Goal: Task Accomplishment & Management: Use online tool/utility

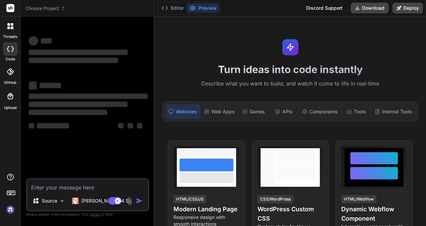
type textarea "x"
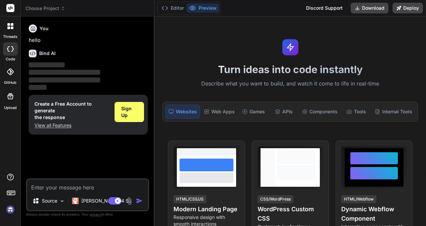
type textarea "SELECT JSON_OBJECT( 'quoteProfileId',oqpd.id, 'hobsCreatedAt',oqpd.created_at, …"
type textarea "x"
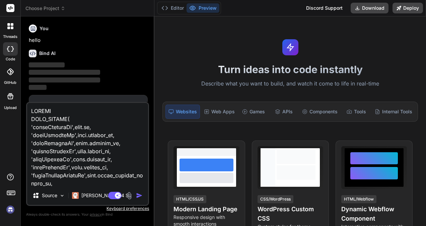
scroll to position [418, 0]
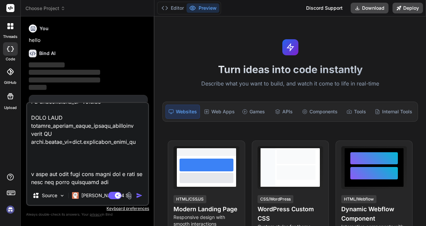
type textarea "SELECT JSON_OBJECT( 'quoteProfileId',oqpd.id, 'hobsCreatedAt',oqpd.created_at, …"
click at [139, 194] on img "button" at bounding box center [139, 195] width 7 height 7
click at [138, 195] on img "button" at bounding box center [139, 195] width 7 height 7
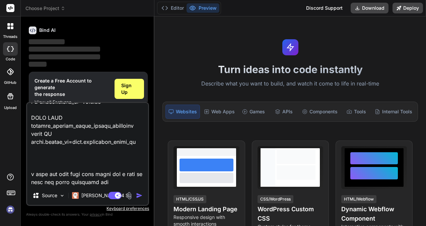
scroll to position [35, 0]
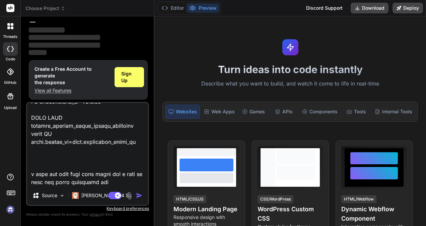
click at [137, 195] on img "button" at bounding box center [139, 195] width 7 height 7
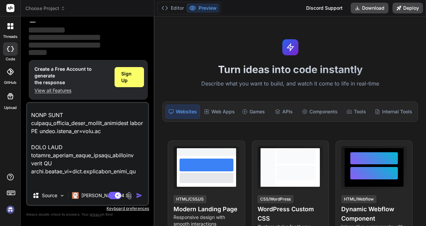
scroll to position [419, 0]
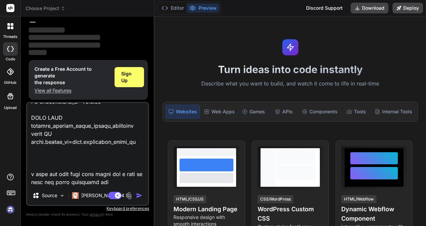
click at [137, 196] on img "button" at bounding box center [139, 195] width 7 height 7
click at [139, 196] on img "button" at bounding box center [139, 195] width 7 height 7
click at [139, 197] on img "button" at bounding box center [139, 195] width 7 height 7
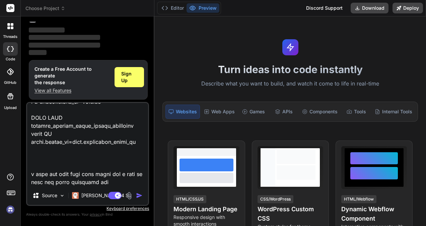
click at [139, 196] on img "button" at bounding box center [139, 195] width 7 height 7
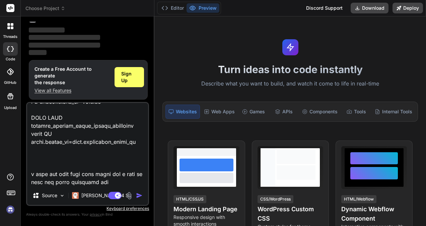
click at [139, 196] on img "button" at bounding box center [139, 195] width 7 height 7
click at [62, 197] on img at bounding box center [62, 196] width 6 height 6
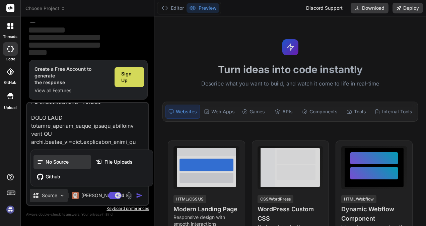
click at [67, 166] on div "No Source" at bounding box center [63, 161] width 58 height 13
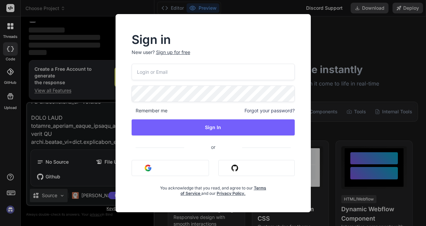
click at [330, 96] on div "Sign in New user? Sign up for free Remember me Forgot your password? Sign In or…" at bounding box center [213, 113] width 426 height 226
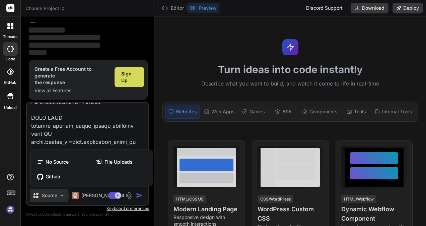
click at [142, 196] on div at bounding box center [213, 113] width 426 height 226
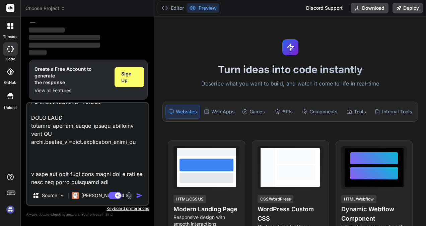
click at [138, 195] on img "button" at bounding box center [139, 195] width 7 height 7
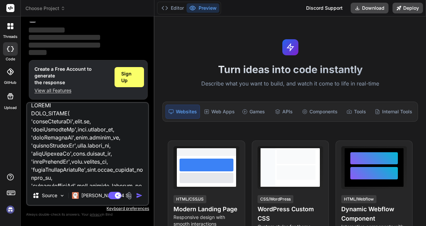
scroll to position [0, 0]
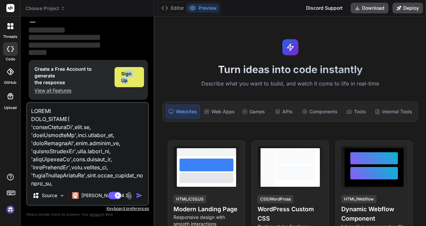
click at [126, 77] on span "Sign Up" at bounding box center [129, 76] width 16 height 13
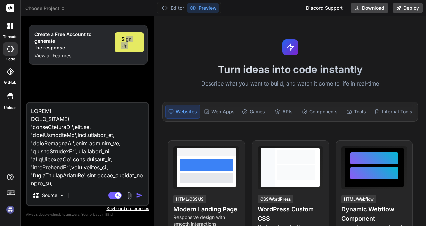
type textarea "x"
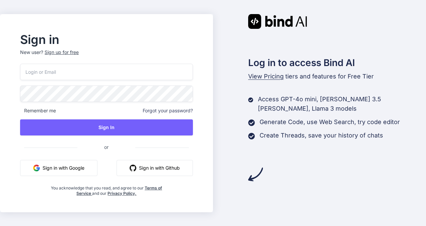
click at [71, 74] on input "email" at bounding box center [106, 72] width 173 height 16
type input "kumaruuu27@gmail.com"
click at [64, 54] on div "Sign up for free" at bounding box center [62, 52] width 34 height 7
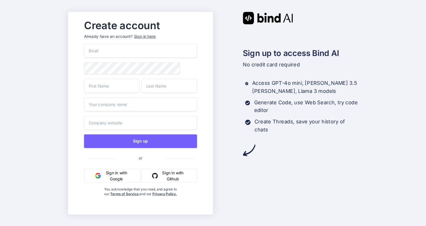
click at [107, 52] on input "email" at bounding box center [140, 51] width 113 height 14
type input "kumaruuu27@gmail.com"
type input "quote_master"
drag, startPoint x: 128, startPoint y: 87, endPoint x: 85, endPoint y: 84, distance: 43.0
click at [85, 84] on input "quote_master" at bounding box center [111, 85] width 55 height 14
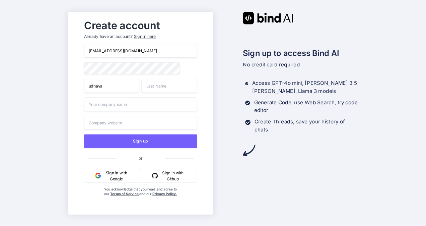
type input "Udhayakumar"
type input "P"
click at [122, 107] on input "text" at bounding box center [140, 104] width 113 height 14
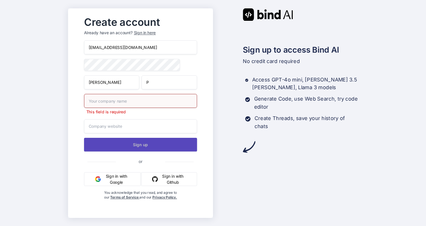
click at [130, 141] on button "Sign up" at bounding box center [140, 144] width 113 height 14
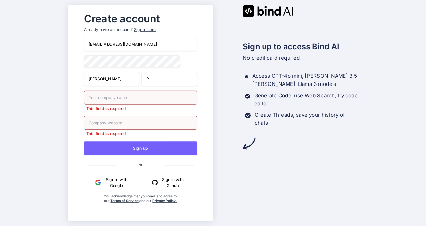
click at [106, 99] on input "text" at bounding box center [140, 97] width 113 height 14
type input "Self"
click at [98, 123] on input "text" at bounding box center [140, 123] width 113 height 14
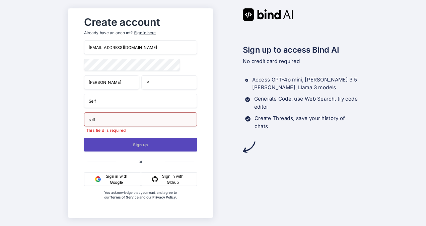
type input "self"
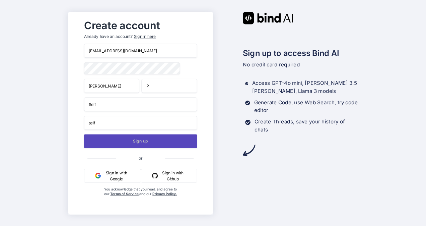
click at [122, 141] on button "Sign up" at bounding box center [140, 141] width 113 height 14
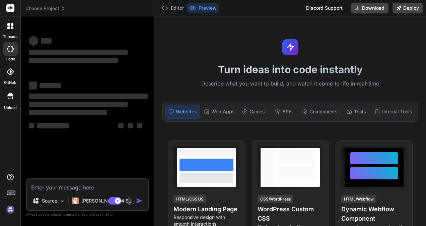
type textarea "x"
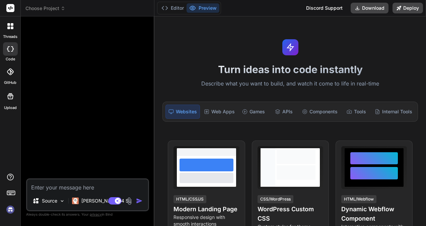
click at [96, 191] on textarea at bounding box center [87, 185] width 121 height 12
type textarea "SELECT JSON_OBJECT( 'quoteProfileId',[DOMAIN_NAME], 'hobsCreatedAt',oqpd.create…"
type textarea "x"
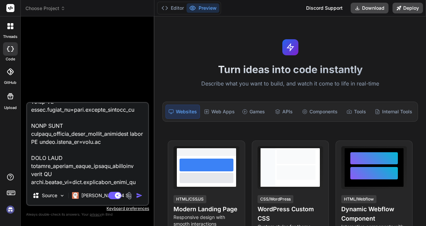
type textarea "SELECT JSON_OBJECT( 'quoteProfileId',[DOMAIN_NAME], 'hobsCreatedAt',oqpd.create…"
click at [142, 198] on img "button" at bounding box center [139, 195] width 7 height 7
type textarea "x"
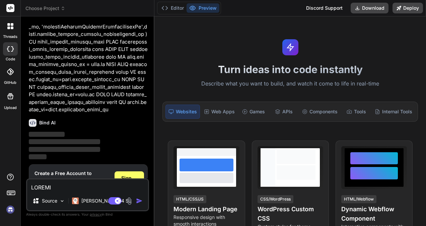
scroll to position [185, 0]
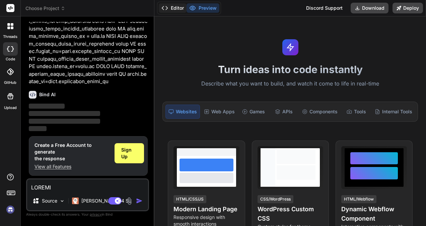
click at [174, 8] on button "Editor" at bounding box center [173, 7] width 28 height 9
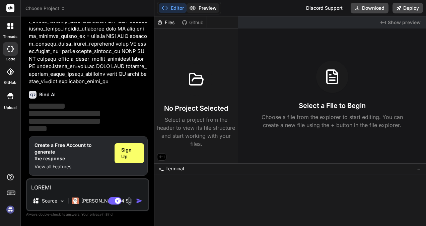
click at [206, 5] on button "Preview" at bounding box center [203, 7] width 33 height 9
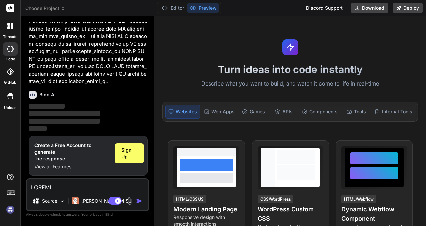
click at [12, 210] on img at bounding box center [10, 209] width 11 height 11
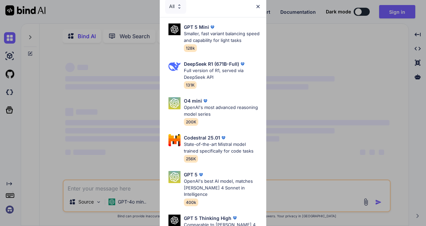
click at [257, 6] on img at bounding box center [258, 7] width 6 height 6
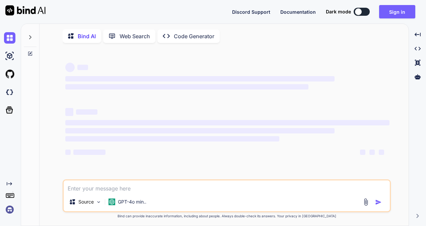
type textarea "x"
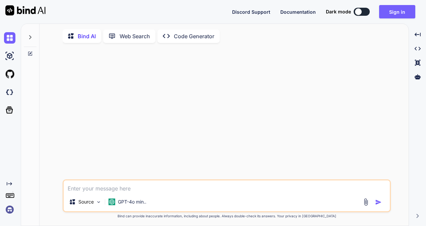
click at [131, 187] on textarea at bounding box center [227, 186] width 326 height 12
paste textarea "SELECT JSON_OBJECT( 'quoteProfileId',[DOMAIN_NAME], 'hobsCreatedAt',oqpd.create…"
type textarea "SELECT JSON_OBJECT( 'quoteProfileId',[DOMAIN_NAME], 'hobsCreatedAt',oqpd.create…"
type textarea "x"
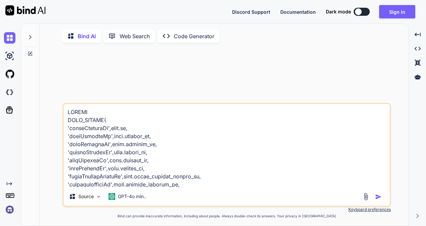
scroll to position [266, 0]
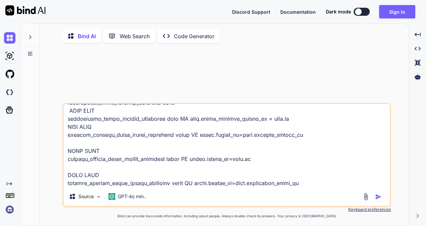
type textarea "SELECT JSON_OBJECT( 'quoteProfileId',[DOMAIN_NAME], 'hobsCreatedAt',oqpd.create…"
type textarea "x"
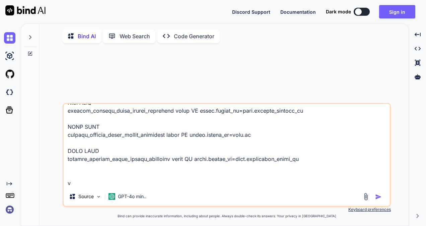
type textarea "SELECT JSON_OBJECT( 'quoteProfileId',[DOMAIN_NAME], 'hobsCreatedAt',oqpd.create…"
type textarea "x"
type textarea "SELECT JSON_OBJECT( 'quoteProfileId',[DOMAIN_NAME], 'hobsCreatedAt',oqpd.create…"
type textarea "x"
type textarea "SELECT JSON_OBJECT( 'quoteProfileId',[DOMAIN_NAME], 'hobsCreatedAt',oqpd.create…"
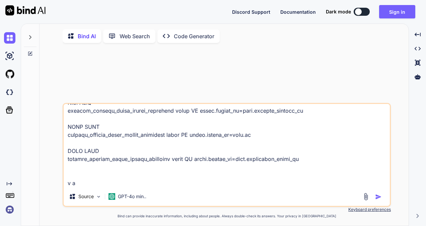
type textarea "x"
type textarea "SELECT JSON_OBJECT( 'quoteProfileId',[DOMAIN_NAME], 'hobsCreatedAt',oqpd.create…"
type textarea "x"
type textarea "SELECT JSON_OBJECT( 'quoteProfileId',[DOMAIN_NAME], 'hobsCreatedAt',oqpd.create…"
type textarea "x"
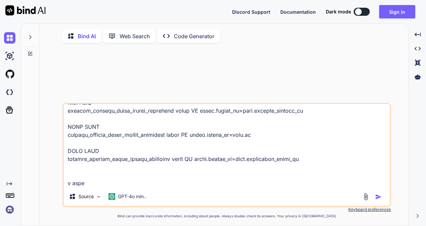
type textarea "SELECT JSON_OBJECT( 'quoteProfileId',[DOMAIN_NAME], 'hobsCreatedAt',oqpd.create…"
type textarea "x"
type textarea "SELECT JSON_OBJECT( 'quoteProfileId',[DOMAIN_NAME], 'hobsCreatedAt',oqpd.create…"
type textarea "x"
type textarea "SELECT JSON_OBJECT( 'quoteProfileId',[DOMAIN_NAME], 'hobsCreatedAt',oqpd.create…"
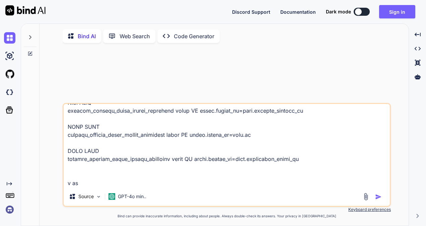
type textarea "x"
type textarea "SELECT JSON_OBJECT( 'quoteProfileId',[DOMAIN_NAME], 'hobsCreatedAt',oqpd.create…"
type textarea "x"
type textarea "SELECT JSON_OBJECT( 'quoteProfileId',[DOMAIN_NAME], 'hobsCreatedAt',oqpd.create…"
type textarea "x"
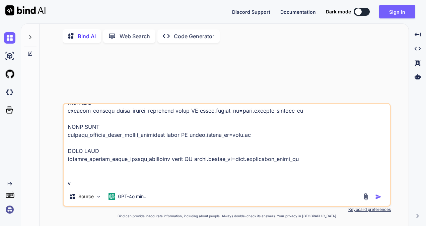
type textarea "SELECT JSON_OBJECT( 'quoteProfileId',[DOMAIN_NAME], 'hobsCreatedAt',oqpd.create…"
type textarea "x"
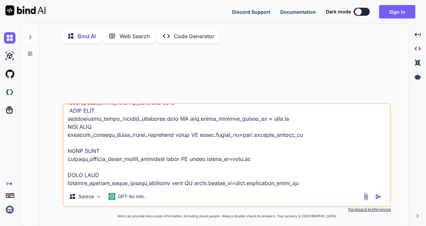
type textarea "SELECT JSON_OBJECT( 'quoteProfileId',[DOMAIN_NAME], 'hobsCreatedAt',oqpd.create…"
type textarea "x"
type textarea "SELECT JSON_OBJECT( 'quoteProfileId',[DOMAIN_NAME], 'hobsCreatedAt',oqpd.create…"
type textarea "x"
type textarea "SELECT JSON_OBJECT( 'quoteProfileId',[DOMAIN_NAME], 'hobsCreatedAt',oqpd.create…"
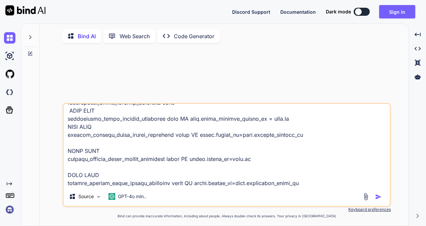
type textarea "x"
type textarea "SELECT JSON_OBJECT( 'quoteProfileId',[DOMAIN_NAME], 'hobsCreatedAt',oqpd.create…"
click at [381, 198] on img "button" at bounding box center [378, 196] width 7 height 7
type textarea "x"
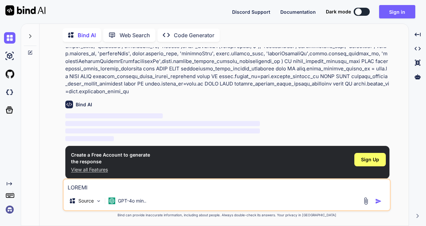
scroll to position [62, 0]
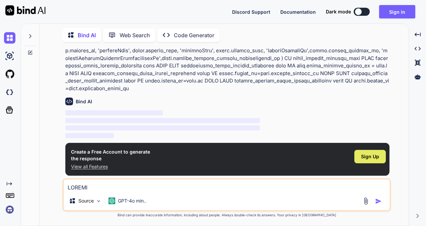
click at [367, 157] on span "Sign Up" at bounding box center [370, 156] width 18 height 7
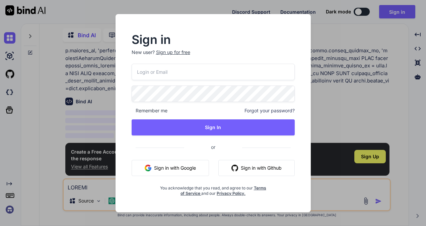
click at [196, 74] on input "email" at bounding box center [213, 72] width 163 height 16
type input "[EMAIL_ADDRESS][DOMAIN_NAME]"
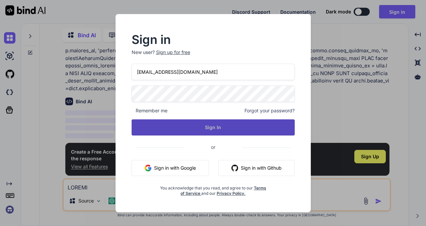
click at [199, 128] on button "Sign In" at bounding box center [213, 127] width 163 height 16
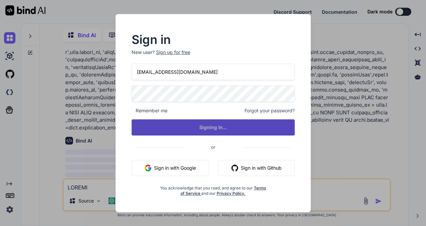
scroll to position [0, 0]
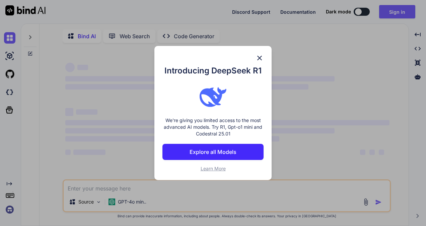
click at [259, 56] on img at bounding box center [260, 58] width 8 height 8
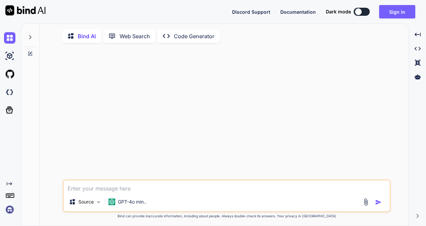
click at [157, 190] on textarea at bounding box center [227, 186] width 326 height 12
paste textarea "SELECT JSON_OBJECT( 'quoteProfileId',[DOMAIN_NAME], 'hobsCreatedAt',oqpd.create…"
type textarea "x"
type textarea "SELECT JSON_OBJECT( 'quoteProfileId',[DOMAIN_NAME], 'hobsCreatedAt',oqpd.create…"
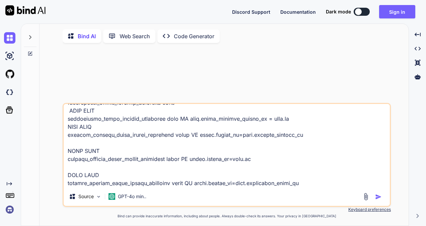
type textarea "x"
type textarea "SELECT JSON_OBJECT( 'quoteProfileId',[DOMAIN_NAME], 'hobsCreatedAt',oqpd.create…"
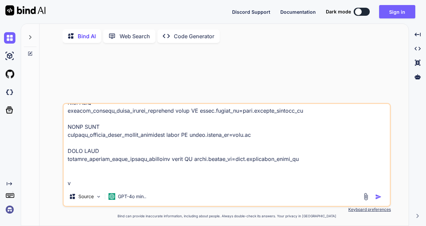
type textarea "x"
type textarea "SELECT JSON_OBJECT( 'quoteProfileId',[DOMAIN_NAME], 'hobsCreatedAt',oqpd.create…"
type textarea "x"
type textarea "SELECT JSON_OBJECT( 'quoteProfileId',[DOMAIN_NAME], 'hobsCreatedAt',oqpd.create…"
type textarea "x"
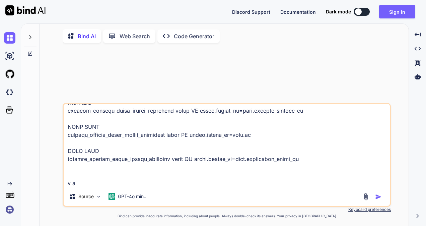
type textarea "SELECT JSON_OBJECT( 'quoteProfileId',[DOMAIN_NAME], 'hobsCreatedAt',oqpd.create…"
type textarea "x"
type textarea "SELECT JSON_OBJECT( 'quoteProfileId',[DOMAIN_NAME], 'hobsCreatedAt',oqpd.create…"
type textarea "x"
type textarea "SELECT JSON_OBJECT( 'quoteProfileId',[DOMAIN_NAME], 'hobsCreatedAt',oqpd.create…"
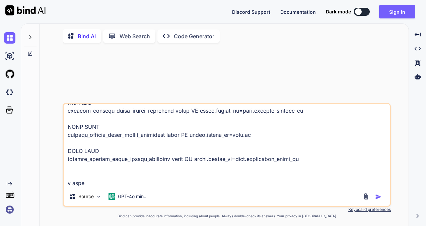
type textarea "x"
type textarea "SELECT JSON_OBJECT( 'quoteProfileId',[DOMAIN_NAME], 'hobsCreatedAt',oqpd.create…"
type textarea "x"
type textarea "SELECT JSON_OBJECT( 'quoteProfileId',[DOMAIN_NAME], 'hobsCreatedAt',oqpd.create…"
type textarea "x"
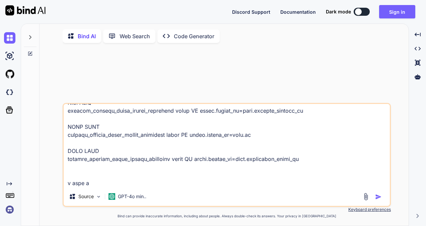
type textarea "SELECT JSON_OBJECT( 'quoteProfileId',[DOMAIN_NAME], 'hobsCreatedAt',oqpd.create…"
type textarea "x"
type textarea "SELECT JSON_OBJECT( 'quoteProfileId',[DOMAIN_NAME], 'hobsCreatedAt',oqpd.create…"
type textarea "x"
type textarea "SELECT JSON_OBJECT( 'quoteProfileId',[DOMAIN_NAME], 'hobsCreatedAt',oqpd.create…"
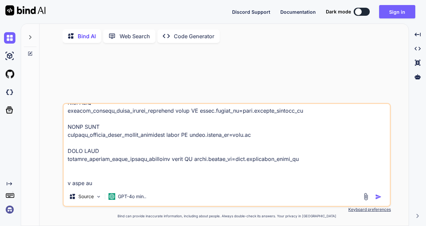
type textarea "x"
type textarea "SELECT JSON_OBJECT( 'quoteProfileId',[DOMAIN_NAME], 'hobsCreatedAt',oqpd.create…"
type textarea "x"
type textarea "SELECT JSON_OBJECT( 'quoteProfileId',[DOMAIN_NAME], 'hobsCreatedAt',oqpd.create…"
type textarea "x"
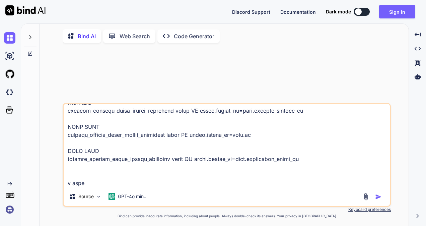
type textarea "SELECT JSON_OBJECT( 'quoteProfileId',[DOMAIN_NAME], 'hobsCreatedAt',oqpd.create…"
type textarea "x"
type textarea "SELECT JSON_OBJECT( 'quoteProfileId',[DOMAIN_NAME], 'hobsCreatedAt',oqpd.create…"
type textarea "x"
type textarea "SELECT JSON_OBJECT( 'quoteProfileId',[DOMAIN_NAME], 'hobsCreatedAt',oqpd.create…"
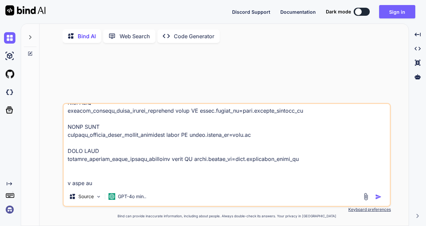
type textarea "x"
type textarea "SELECT JSON_OBJECT( 'quoteProfileId',[DOMAIN_NAME], 'hobsCreatedAt',oqpd.create…"
type textarea "x"
type textarea "SELECT JSON_OBJECT( 'quoteProfileId',[DOMAIN_NAME], 'hobsCreatedAt',oqpd.create…"
type textarea "x"
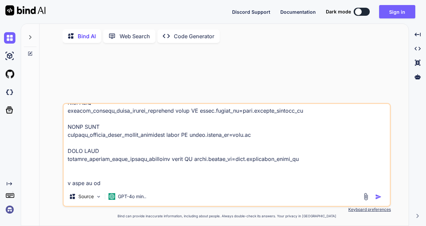
type textarea "SELECT JSON_OBJECT( 'quoteProfileId',[DOMAIN_NAME], 'hobsCreatedAt',oqpd.create…"
type textarea "x"
type textarea "SELECT JSON_OBJECT( 'quoteProfileId',[DOMAIN_NAME], 'hobsCreatedAt',oqpd.create…"
type textarea "x"
type textarea "SELECT JSON_OBJECT( 'quoteProfileId',[DOMAIN_NAME], 'hobsCreatedAt',oqpd.create…"
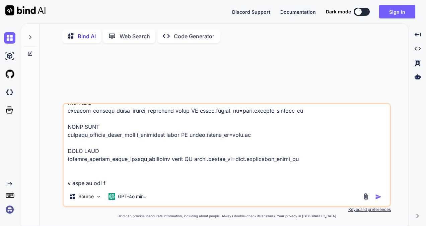
type textarea "x"
type textarea "SELECT JSON_OBJECT( 'quoteProfileId',[DOMAIN_NAME], 'hobsCreatedAt',oqpd.create…"
type textarea "x"
type textarea "SELECT JSON_OBJECT( 'quoteProfileId',[DOMAIN_NAME], 'hobsCreatedAt',oqpd.create…"
type textarea "x"
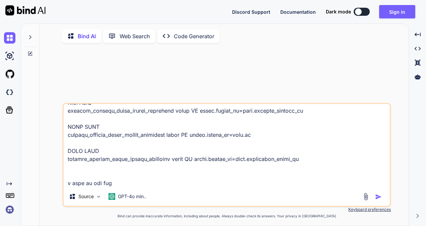
type textarea "SELECT JSON_OBJECT( 'quoteProfileId',[DOMAIN_NAME], 'hobsCreatedAt',oqpd.create…"
type textarea "x"
type textarea "SELECT JSON_OBJECT( 'quoteProfileId',[DOMAIN_NAME], 'hobsCreatedAt',oqpd.create…"
type textarea "x"
type textarea "SELECT JSON_OBJECT( 'quoteProfileId',[DOMAIN_NAME], 'hobsCreatedAt',oqpd.create…"
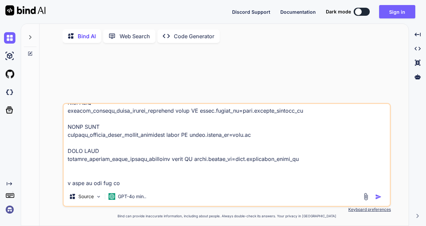
type textarea "x"
type textarea "SELECT JSON_OBJECT( 'quoteProfileId',[DOMAIN_NAME], 'hobsCreatedAt',oqpd.create…"
type textarea "x"
type textarea "SELECT JSON_OBJECT( 'quoteProfileId',[DOMAIN_NAME], 'hobsCreatedAt',oqpd.create…"
type textarea "x"
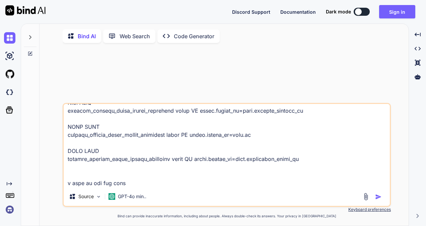
type textarea "SELECT JSON_OBJECT( 'quoteProfileId',[DOMAIN_NAME], 'hobsCreatedAt',oqpd.create…"
type textarea "x"
type textarea "SELECT JSON_OBJECT( 'quoteProfileId',[DOMAIN_NAME], 'hobsCreatedAt',oqpd.create…"
type textarea "x"
type textarea "SELECT JSON_OBJECT( 'quoteProfileId',[DOMAIN_NAME], 'hobsCreatedAt',oqpd.create…"
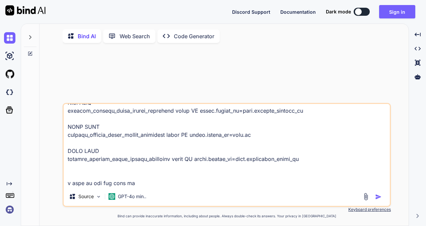
type textarea "x"
type textarea "SELECT JSON_OBJECT( 'quoteProfileId',[DOMAIN_NAME], 'hobsCreatedAt',oqpd.create…"
type textarea "x"
type textarea "SELECT JSON_OBJECT( 'quoteProfileId',[DOMAIN_NAME], 'hobsCreatedAt',oqpd.create…"
type textarea "x"
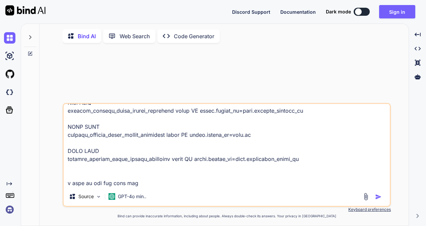
type textarea "SELECT JSON_OBJECT( 'quoteProfileId',[DOMAIN_NAME], 'hobsCreatedAt',oqpd.create…"
type textarea "x"
type textarea "SELECT JSON_OBJECT( 'quoteProfileId',[DOMAIN_NAME], 'hobsCreatedAt',oqpd.create…"
type textarea "x"
type textarea "SELECT JSON_OBJECT( 'quoteProfileId',[DOMAIN_NAME], 'hobsCreatedAt',oqpd.create…"
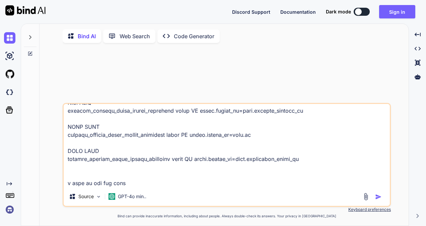
type textarea "x"
type textarea "SELECT JSON_OBJECT( 'quoteProfileId',[DOMAIN_NAME], 'hobsCreatedAt',oqpd.create…"
type textarea "x"
type textarea "SELECT JSON_OBJECT( 'quoteProfileId',[DOMAIN_NAME], 'hobsCreatedAt',oqpd.create…"
type textarea "x"
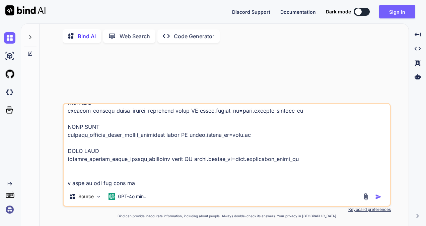
type textarea "SELECT JSON_OBJECT( 'quoteProfileId',[DOMAIN_NAME], 'hobsCreatedAt',oqpd.create…"
type textarea "x"
type textarea "SELECT JSON_OBJECT( 'quoteProfileId',[DOMAIN_NAME], 'hobsCreatedAt',oqpd.create…"
type textarea "x"
type textarea "SELECT JSON_OBJECT( 'quoteProfileId',[DOMAIN_NAME], 'hobsCreatedAt',oqpd.create…"
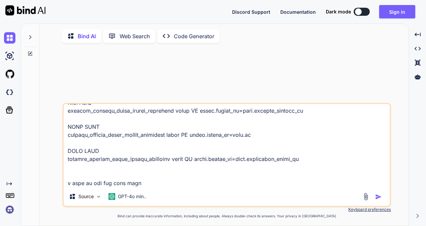
type textarea "x"
type textarea "SELECT JSON_OBJECT( 'quoteProfileId',[DOMAIN_NAME], 'hobsCreatedAt',oqpd.create…"
type textarea "x"
type textarea "SELECT JSON_OBJECT( 'quoteProfileId',[DOMAIN_NAME], 'hobsCreatedAt',oqpd.create…"
type textarea "x"
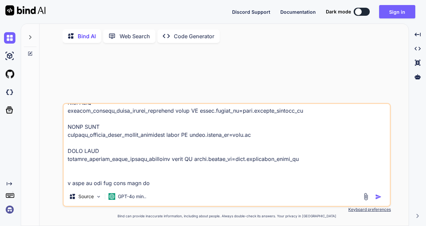
type textarea "SELECT JSON_OBJECT( 'quoteProfileId',[DOMAIN_NAME], 'hobsCreatedAt',oqpd.create…"
type textarea "x"
type textarea "SELECT JSON_OBJECT( 'quoteProfileId',[DOMAIN_NAME], 'hobsCreatedAt',oqpd.create…"
type textarea "x"
type textarea "SELECT JSON_OBJECT( 'quoteProfileId',[DOMAIN_NAME], 'hobsCreatedAt',oqpd.create…"
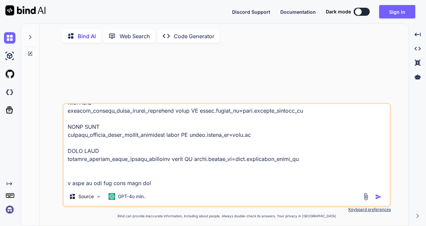
type textarea "x"
type textarea "SELECT JSON_OBJECT( 'quoteProfileId',[DOMAIN_NAME], 'hobsCreatedAt',oqpd.create…"
type textarea "x"
type textarea "SELECT JSON_OBJECT( 'quoteProfileId',[DOMAIN_NAME], 'hobsCreatedAt',oqpd.create…"
type textarea "x"
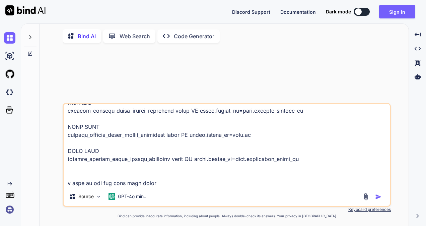
type textarea "SELECT JSON_OBJECT( 'quoteProfileId',[DOMAIN_NAME], 'hobsCreatedAt',oqpd.create…"
type textarea "x"
type textarea "SELECT JSON_OBJECT( 'quoteProfileId',[DOMAIN_NAME], 'hobsCreatedAt',oqpd.create…"
type textarea "x"
type textarea "SELECT JSON_OBJECT( 'quoteProfileId',[DOMAIN_NAME], 'hobsCreatedAt',oqpd.create…"
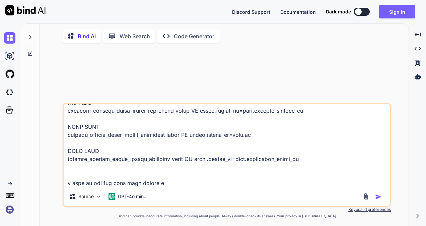
type textarea "x"
type textarea "SELECT JSON_OBJECT( 'quoteProfileId',[DOMAIN_NAME], 'hobsCreatedAt',oqpd.create…"
type textarea "x"
type textarea "SELECT JSON_OBJECT( 'quoteProfileId',[DOMAIN_NAME], 'hobsCreatedAt',oqpd.create…"
type textarea "x"
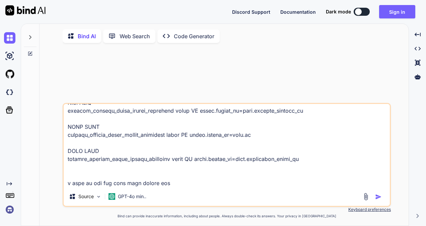
type textarea "SELECT JSON_OBJECT( 'quoteProfileId',[DOMAIN_NAME], 'hobsCreatedAt',oqpd.create…"
type textarea "x"
type textarea "SELECT JSON_OBJECT( 'quoteProfileId',[DOMAIN_NAME], 'hobsCreatedAt',oqpd.create…"
type textarea "x"
type textarea "SELECT JSON_OBJECT( 'quoteProfileId',[DOMAIN_NAME], 'hobsCreatedAt',oqpd.create…"
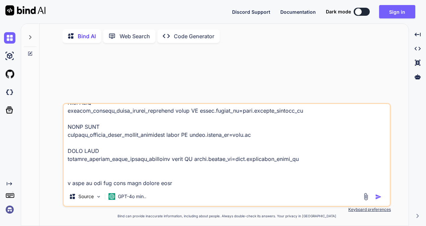
type textarea "x"
type textarea "SELECT JSON_OBJECT( 'quoteProfileId',[DOMAIN_NAME], 'hobsCreatedAt',oqpd.create…"
type textarea "x"
type textarea "SELECT JSON_OBJECT( 'quoteProfileId',[DOMAIN_NAME], 'hobsCreatedAt',oqpd.create…"
type textarea "x"
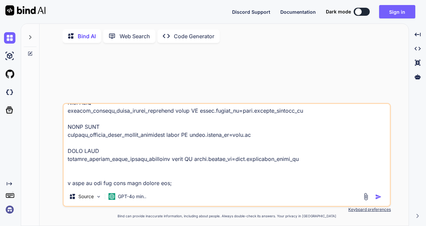
type textarea "SELECT JSON_OBJECT( 'quoteProfileId',[DOMAIN_NAME], 'hobsCreatedAt',oqpd.create…"
type textarea "x"
type textarea "SELECT JSON_OBJECT( 'quoteProfileId',[DOMAIN_NAME], 'hobsCreatedAt',oqpd.create…"
type textarea "x"
type textarea "SELECT JSON_OBJECT( 'quoteProfileId',[DOMAIN_NAME], 'hobsCreatedAt',oqpd.create…"
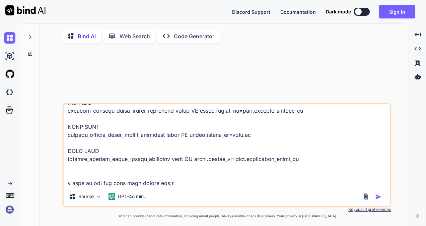
type textarea "x"
type textarea "SELECT JSON_OBJECT( 'quoteProfileId',[DOMAIN_NAME], 'hobsCreatedAt',oqpd.create…"
type textarea "x"
type textarea "SELECT JSON_OBJECT( 'quoteProfileId',[DOMAIN_NAME], 'hobsCreatedAt',oqpd.create…"
type textarea "x"
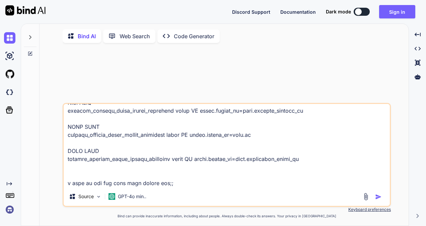
type textarea "SELECT JSON_OBJECT( 'quoteProfileId',[DOMAIN_NAME], 'hobsCreatedAt',oqpd.create…"
type textarea "x"
type textarea "SELECT JSON_OBJECT( 'quoteProfileId',[DOMAIN_NAME], 'hobsCreatedAt',oqpd.create…"
type textarea "x"
type textarea "SELECT JSON_OBJECT( 'quoteProfileId',[DOMAIN_NAME], 'hobsCreatedAt',oqpd.create…"
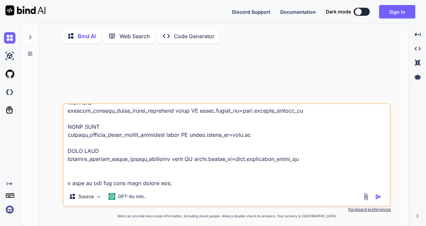
type textarea "x"
type textarea "SELECT JSON_OBJECT( 'quoteProfileId',[DOMAIN_NAME], 'hobsCreatedAt',oqpd.create…"
type textarea "x"
type textarea "SELECT JSON_OBJECT( 'quoteProfileId',[DOMAIN_NAME], 'hobsCreatedAt',oqpd.create…"
type textarea "x"
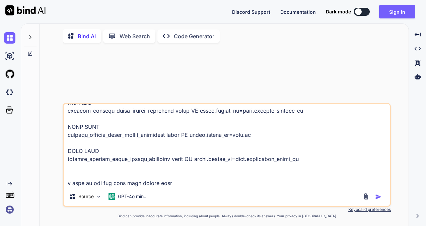
type textarea "SELECT JSON_OBJECT( 'quoteProfileId',[DOMAIN_NAME], 'hobsCreatedAt',oqpd.create…"
type textarea "x"
type textarea "SELECT JSON_OBJECT( 'quoteProfileId',[DOMAIN_NAME], 'hobsCreatedAt',oqpd.create…"
type textarea "x"
type textarea "SELECT JSON_OBJECT( 'quoteProfileId',[DOMAIN_NAME], 'hobsCreatedAt',oqpd.create…"
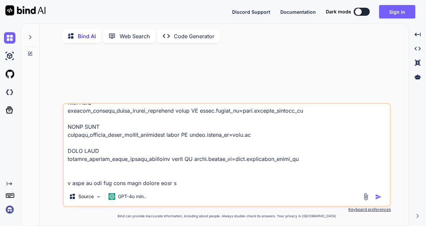
type textarea "x"
type textarea "SELECT JSON_OBJECT( 'quoteProfileId',[DOMAIN_NAME], 'hobsCreatedAt',oqpd.create…"
type textarea "x"
type textarea "SELECT JSON_OBJECT( 'quoteProfileId',[DOMAIN_NAME], 'hobsCreatedAt',oqpd.create…"
type textarea "x"
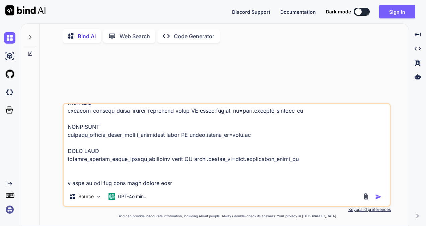
type textarea "SELECT JSON_OBJECT( 'quoteProfileId',[DOMAIN_NAME], 'hobsCreatedAt',oqpd.create…"
type textarea "x"
type textarea "SELECT JSON_OBJECT( 'quoteProfileId',[DOMAIN_NAME], 'hobsCreatedAt',oqpd.create…"
type textarea "x"
type textarea "SELECT JSON_OBJECT( 'quoteProfileId',[DOMAIN_NAME], 'hobsCreatedAt',oqpd.create…"
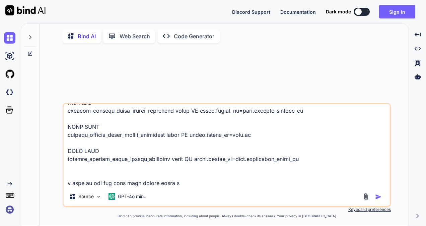
type textarea "x"
type textarea "SELECT JSON_OBJECT( 'quoteProfileId',[DOMAIN_NAME], 'hobsCreatedAt',oqpd.create…"
type textarea "x"
type textarea "SELECT JSON_OBJECT( 'quoteProfileId',[DOMAIN_NAME], 'hobsCreatedAt',oqpd.create…"
type textarea "x"
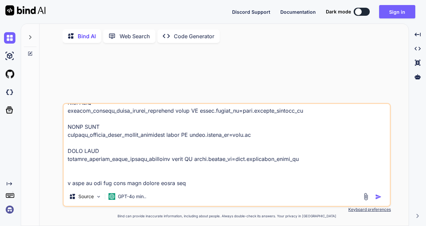
type textarea "SELECT JSON_OBJECT( 'quoteProfileId',[DOMAIN_NAME], 'hobsCreatedAt',oqpd.create…"
type textarea "x"
type textarea "SELECT JSON_OBJECT( 'quoteProfileId',[DOMAIN_NAME], 'hobsCreatedAt',oqpd.create…"
type textarea "x"
type textarea "SELECT JSON_OBJECT( 'quoteProfileId',[DOMAIN_NAME], 'hobsCreatedAt',oqpd.create…"
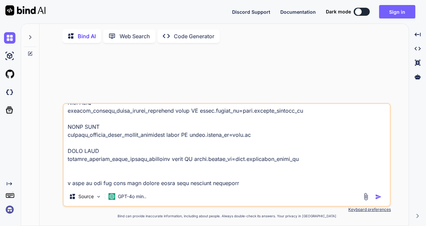
click at [379, 199] on img "button" at bounding box center [378, 196] width 7 height 7
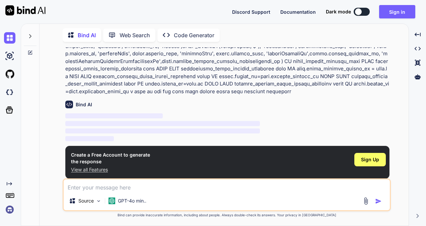
scroll to position [62, 0]
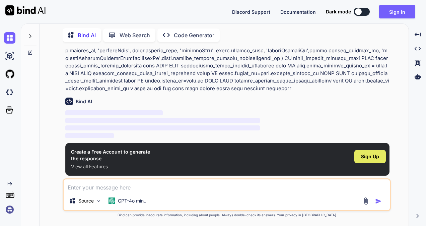
click at [362, 154] on span "Sign Up" at bounding box center [370, 156] width 18 height 7
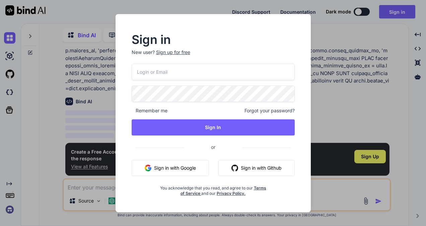
click at [148, 69] on input "email" at bounding box center [213, 72] width 163 height 16
click at [156, 74] on input "email" at bounding box center [213, 72] width 163 height 16
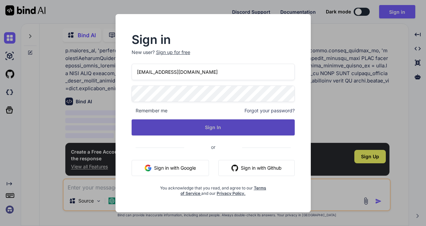
click at [202, 125] on button "Sign In" at bounding box center [213, 127] width 163 height 16
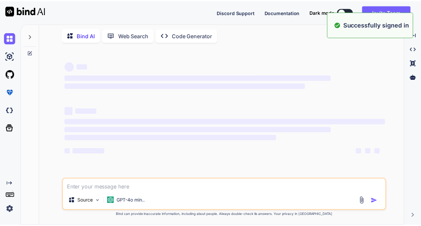
scroll to position [0, 0]
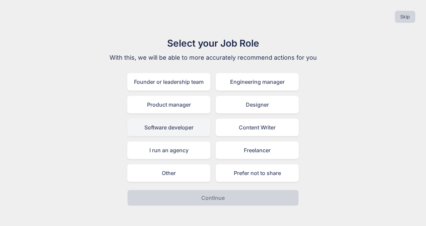
click at [189, 131] on div "Software developer" at bounding box center [168, 127] width 83 height 17
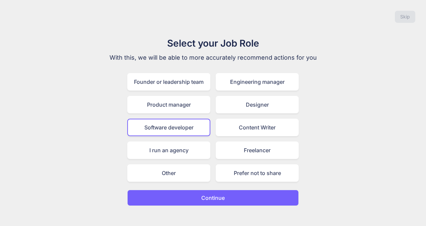
click at [219, 198] on p "Continue" at bounding box center [212, 198] width 23 height 8
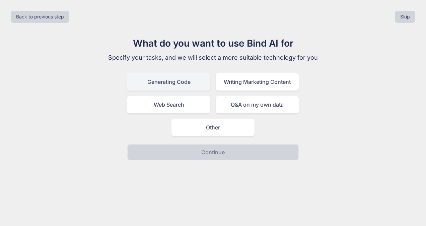
click at [178, 83] on div "Generating Code" at bounding box center [168, 81] width 83 height 17
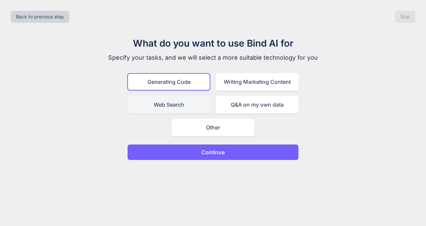
click at [174, 100] on div "Web Search" at bounding box center [168, 104] width 83 height 17
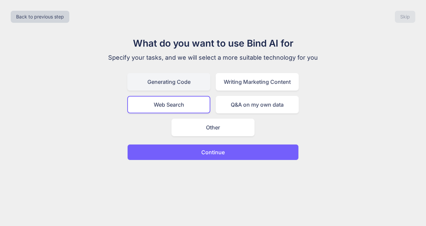
click at [189, 80] on div "Generating Code" at bounding box center [168, 81] width 83 height 17
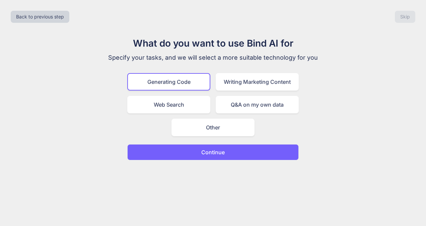
click at [223, 154] on p "Continue" at bounding box center [212, 152] width 23 height 8
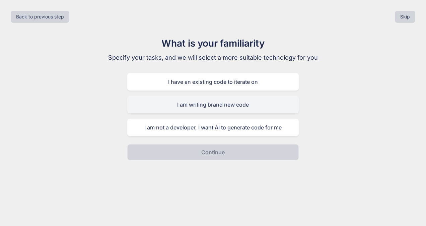
click at [225, 107] on div "I am writing brand new code" at bounding box center [213, 104] width 172 height 17
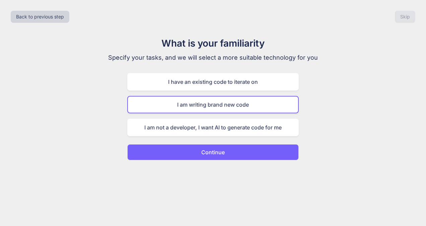
click at [218, 152] on p "Continue" at bounding box center [212, 152] width 23 height 8
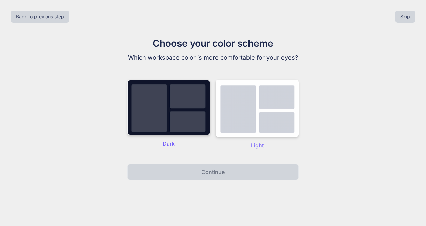
click at [182, 122] on img at bounding box center [168, 108] width 83 height 56
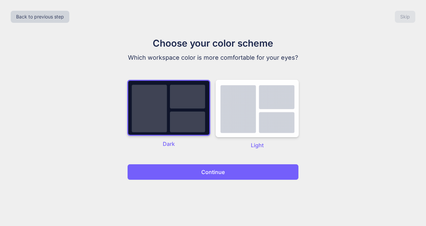
click at [206, 174] on p "Continue" at bounding box center [212, 172] width 23 height 8
click at [202, 172] on p "Continue" at bounding box center [212, 172] width 23 height 8
click at [193, 173] on button "Continue" at bounding box center [213, 172] width 172 height 16
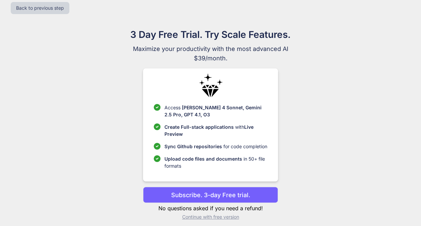
scroll to position [14, 0]
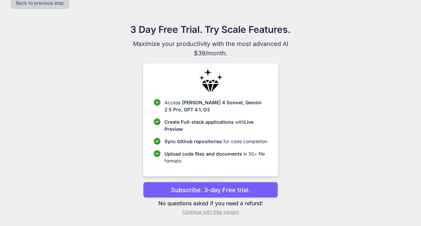
click at [211, 212] on p "Continue with free version" at bounding box center [210, 211] width 135 height 7
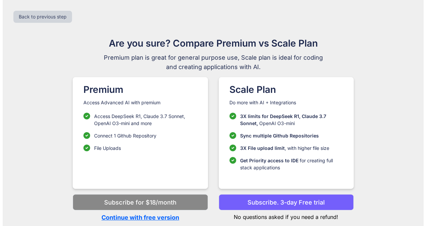
scroll to position [0, 0]
click at [151, 219] on p "Continue with free version" at bounding box center [140, 217] width 135 height 9
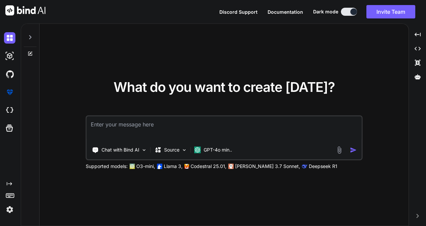
click at [157, 131] on textarea at bounding box center [224, 128] width 275 height 25
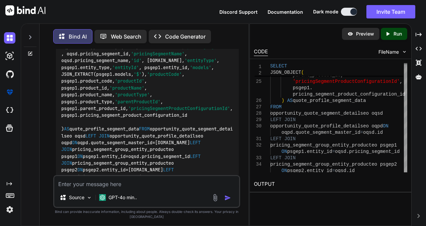
scroll to position [384, 0]
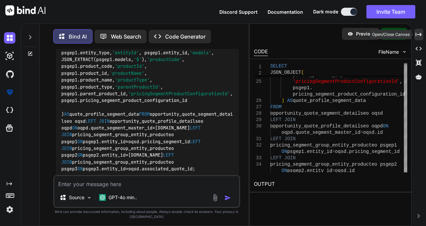
click at [418, 31] on div "Created with Pixso." at bounding box center [418, 34] width 9 height 11
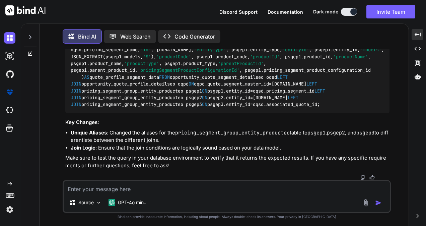
scroll to position [389, 0]
drag, startPoint x: 145, startPoint y: 190, endPoint x: 122, endPoint y: 176, distance: 27.3
click at [122, 176] on div "You Bind AI It looks like you're working with a SQL query that constructs a JSO…" at bounding box center [227, 138] width 328 height 178
paste textarea "SELECT JSON_OBJECT( 'quoteProfileId',[DOMAIN_NAME], 'hobsCreatedAt',oqpd.create…"
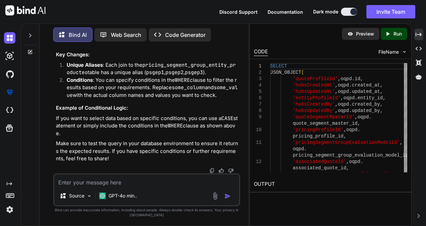
scroll to position [1264, 0]
click at [107, 186] on textarea at bounding box center [146, 180] width 185 height 12
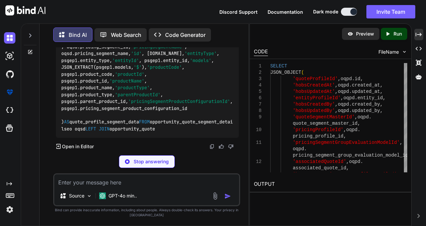
scroll to position [2259, 0]
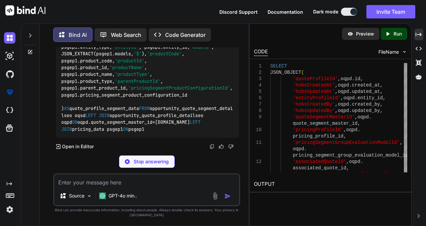
click at [86, 186] on textarea at bounding box center [146, 180] width 185 height 12
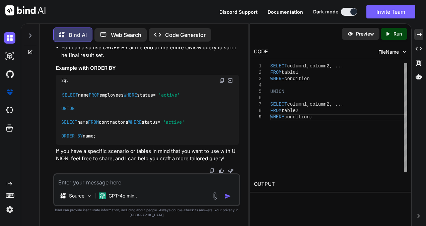
scroll to position [3047, 0]
click at [104, 185] on textarea at bounding box center [146, 180] width 185 height 12
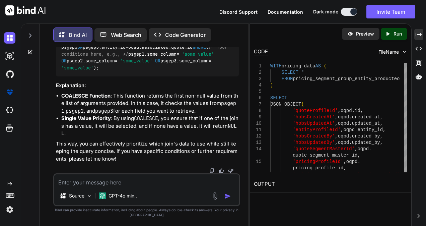
scroll to position [3362, 0]
drag, startPoint x: 98, startPoint y: 121, endPoint x: 212, endPoint y: 119, distance: 114.2
copy code "COALESCE ([DOMAIN_NAME], [DOMAIN_NAME], [DOMAIN_NAME])"
